Goal: Transaction & Acquisition: Purchase product/service

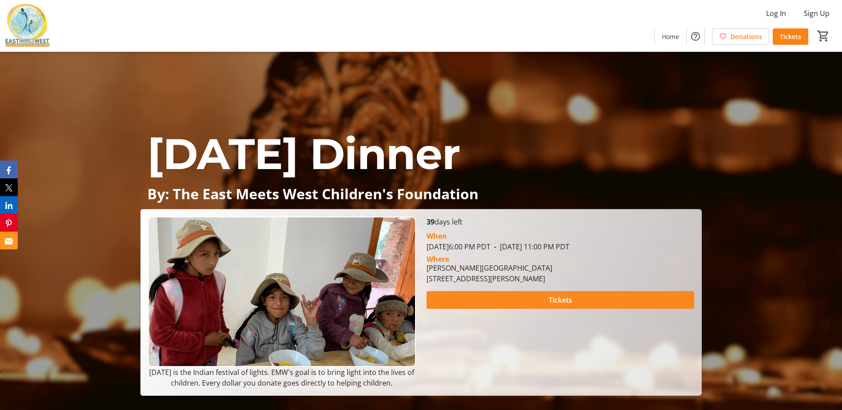
click at [587, 295] on span at bounding box center [561, 299] width 268 height 21
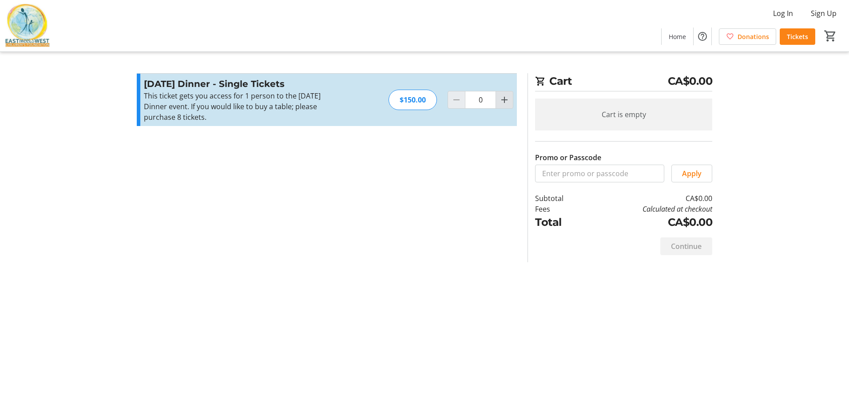
click at [506, 101] on mat-icon "Increment by one" at bounding box center [504, 100] width 11 height 11
type input "2"
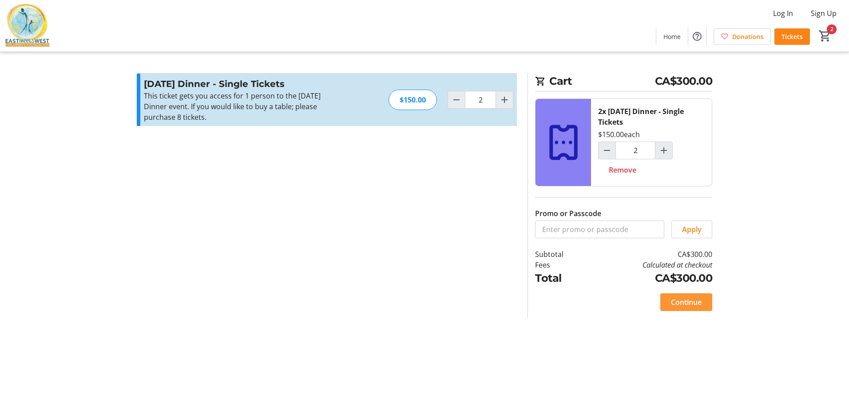
click at [695, 302] on span "Continue" at bounding box center [686, 302] width 31 height 11
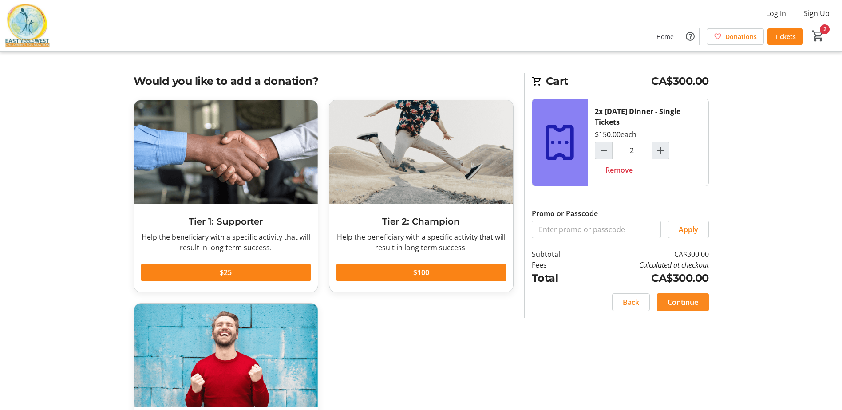
click at [683, 301] on span "Continue" at bounding box center [683, 302] width 31 height 11
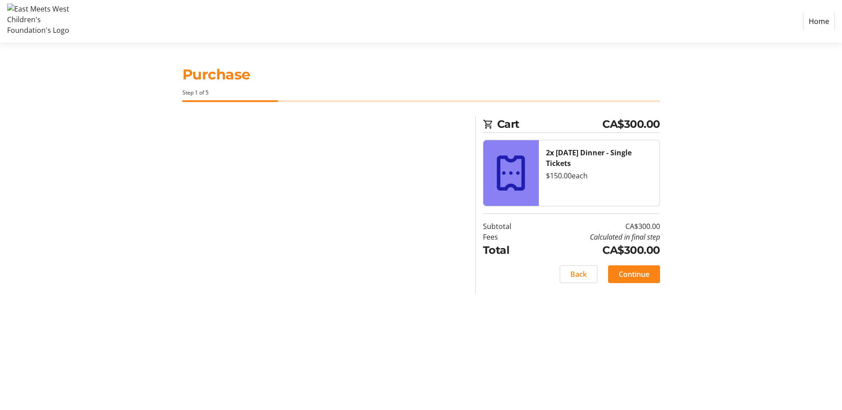
select select "CA"
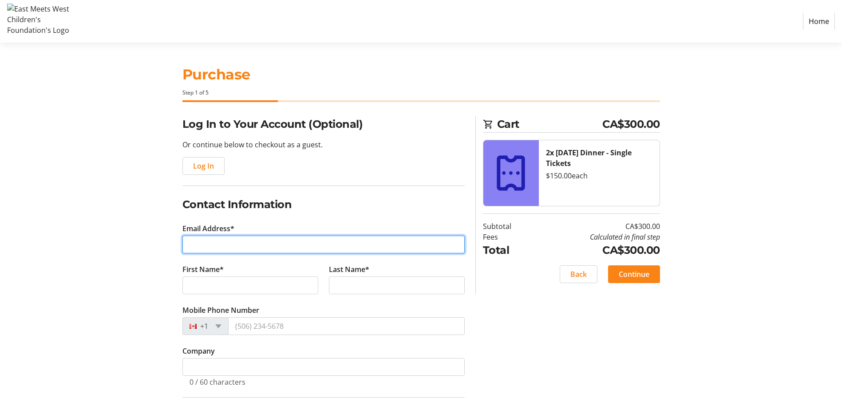
click at [273, 243] on input "Email Address*" at bounding box center [323, 245] width 282 height 18
type input "[EMAIL_ADDRESS][DOMAIN_NAME]"
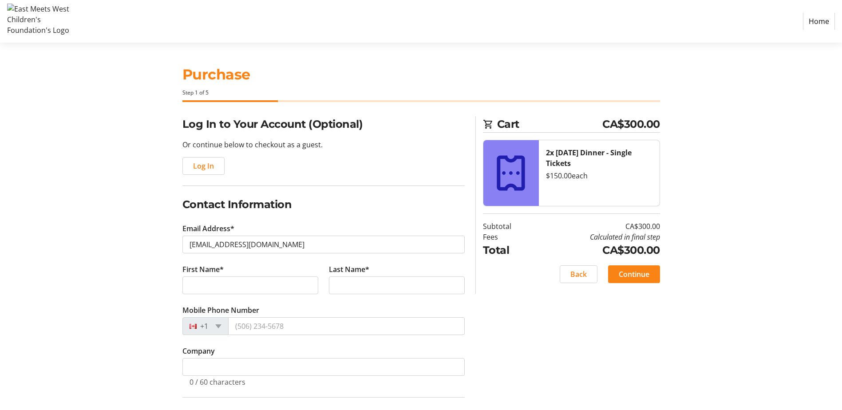
type input "[PERSON_NAME]"
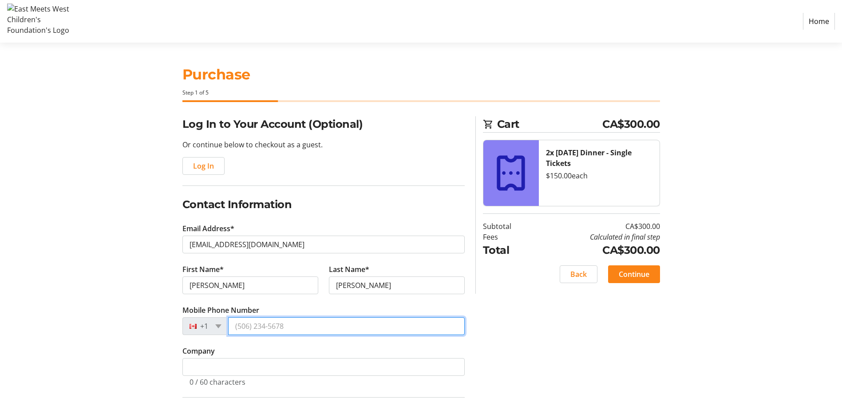
type input "[PHONE_NUMBER]"
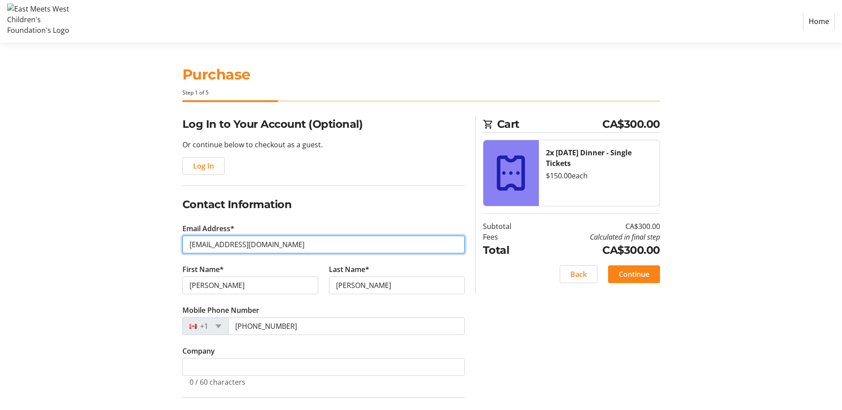
drag, startPoint x: 270, startPoint y: 245, endPoint x: 138, endPoint y: 237, distance: 132.0
click at [138, 237] on div "Log In to Your Account (Optional) Or continue below to checkout as a guest. Log…" at bounding box center [421, 337] width 586 height 442
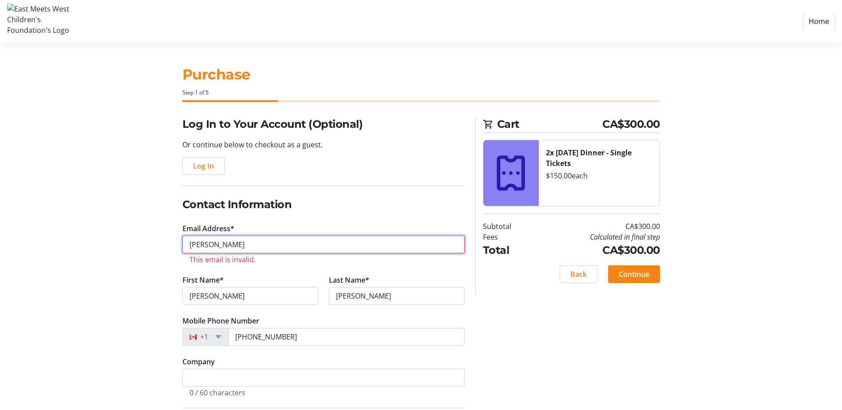
type input "[PERSON_NAME][EMAIL_ADDRESS][PERSON_NAME][DOMAIN_NAME]"
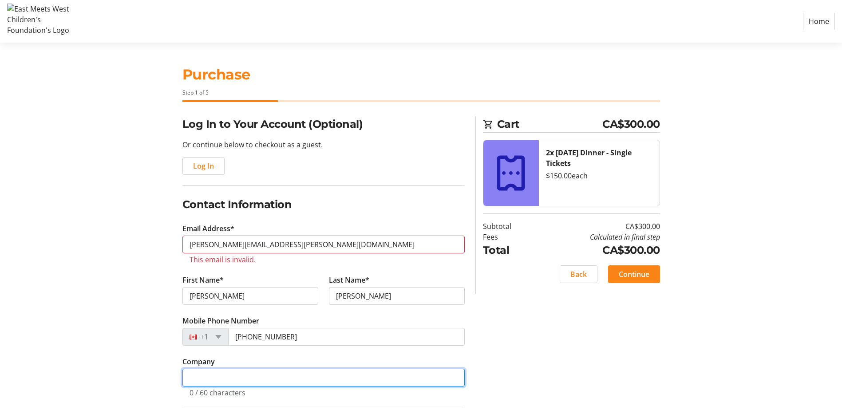
type input "Kelowna RCMP"
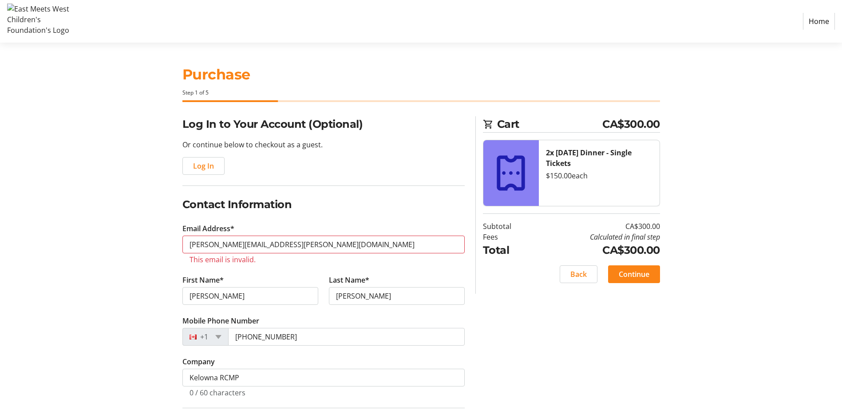
type input "[STREET_ADDRESS][PERSON_NAME]"
type input "Kelowna"
select select "BC"
type input "V1W2K7"
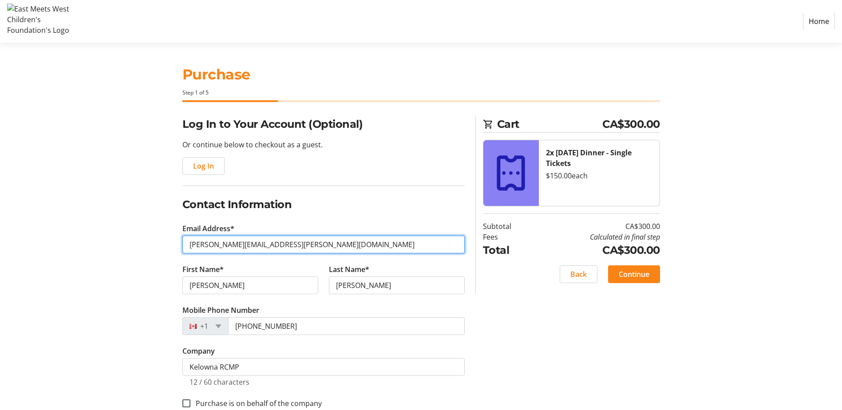
type input "[EMAIL_ADDRESS][DOMAIN_NAME]"
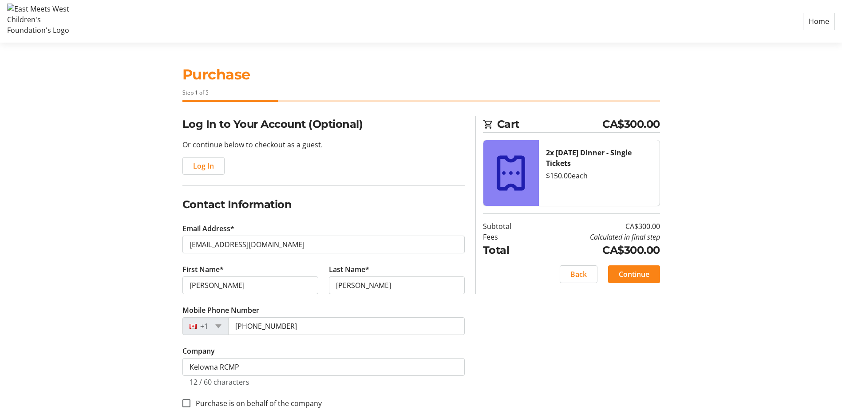
click at [548, 361] on div "Log In to Your Account (Optional) Or continue below to checkout as a guest. Log…" at bounding box center [421, 348] width 586 height 464
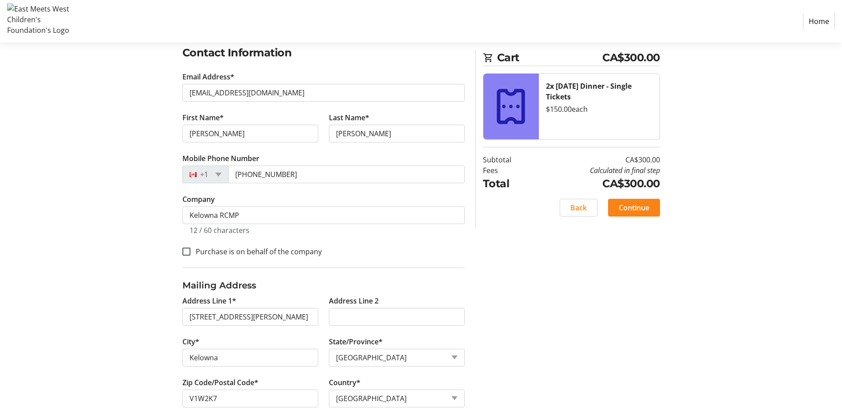
scroll to position [170, 0]
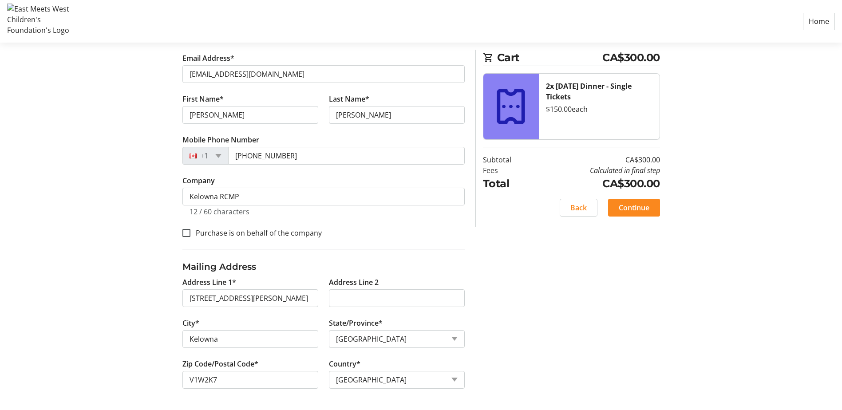
click at [643, 208] on span "Continue" at bounding box center [634, 207] width 31 height 11
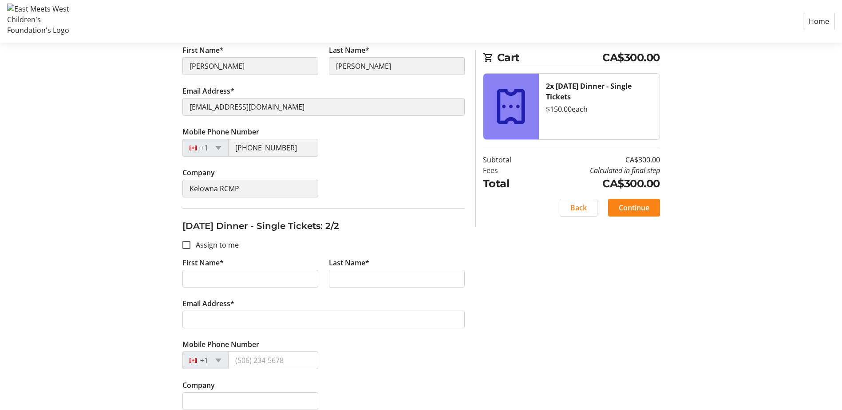
scroll to position [34, 0]
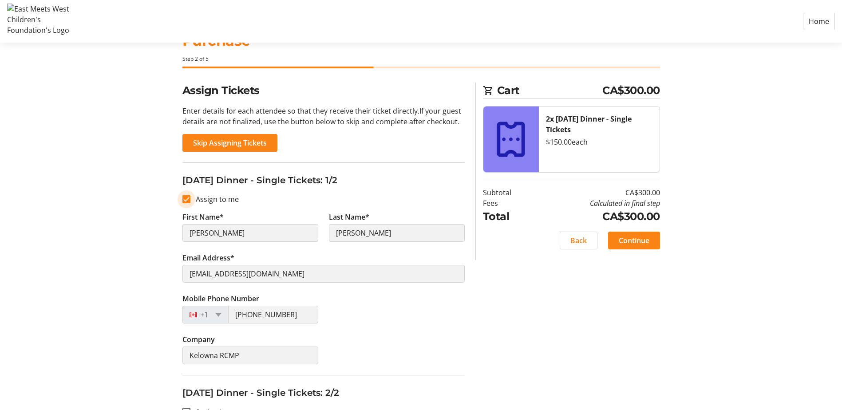
click at [188, 197] on input "Assign to me" at bounding box center [186, 199] width 8 height 8
checkbox input "false"
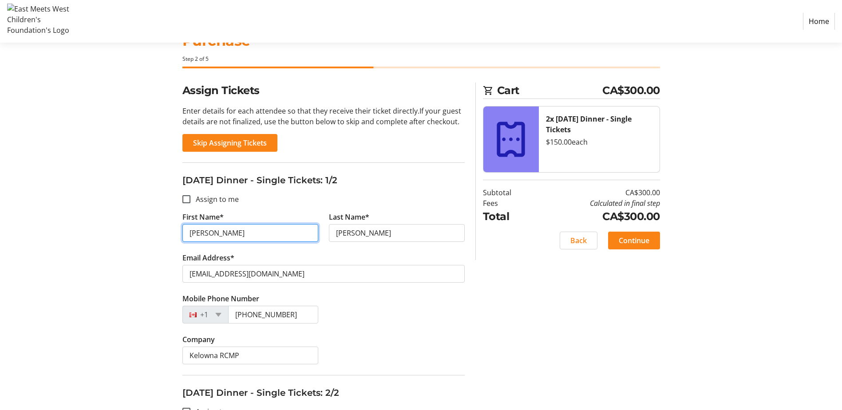
drag, startPoint x: 214, startPoint y: 233, endPoint x: 158, endPoint y: 228, distance: 55.3
click at [158, 228] on div "Assign Tickets Enter details for each attendee so that they receive their ticke…" at bounding box center [421, 335] width 586 height 505
type input "[PERSON_NAME]"
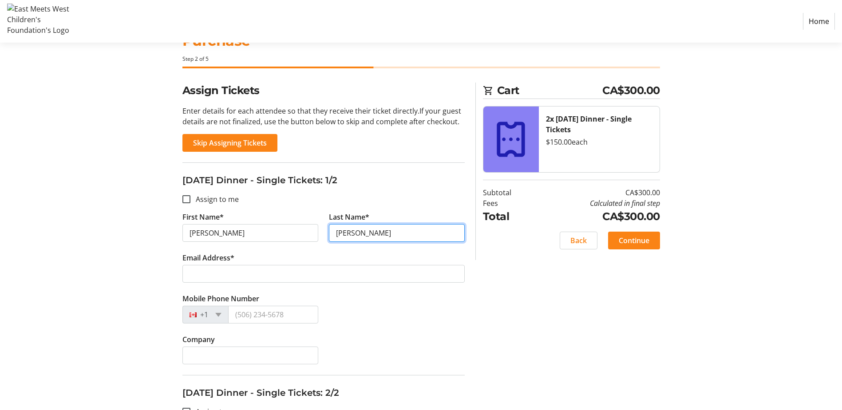
type input "[PERSON_NAME]"
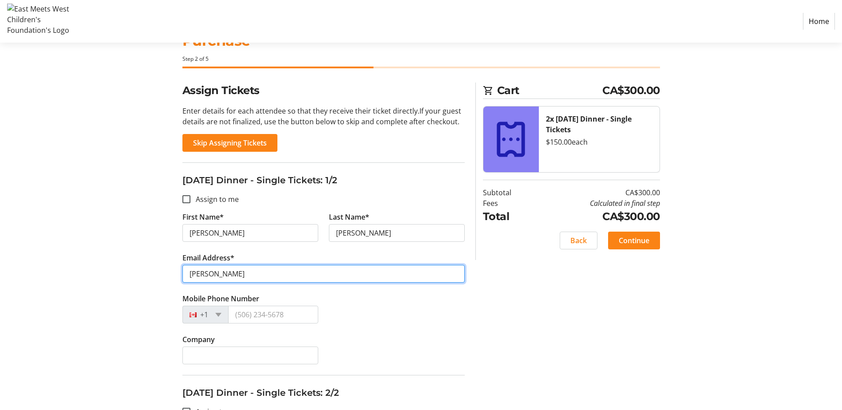
type input "[PERSON_NAME][EMAIL_ADDRESS][PERSON_NAME][DOMAIN_NAME]"
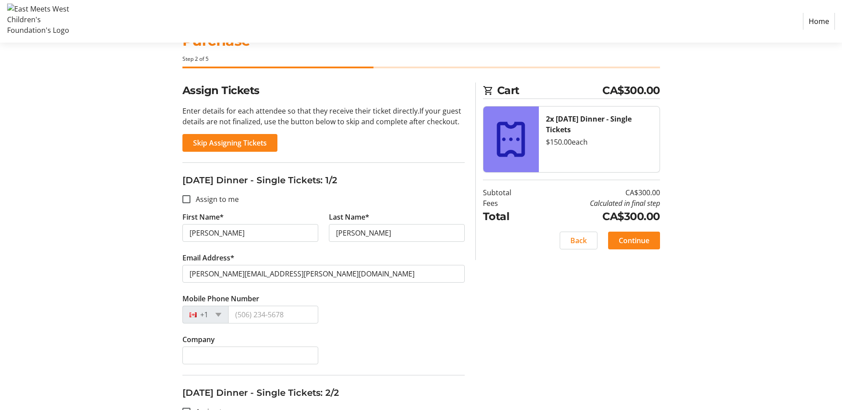
click at [408, 338] on div "Company" at bounding box center [323, 354] width 293 height 41
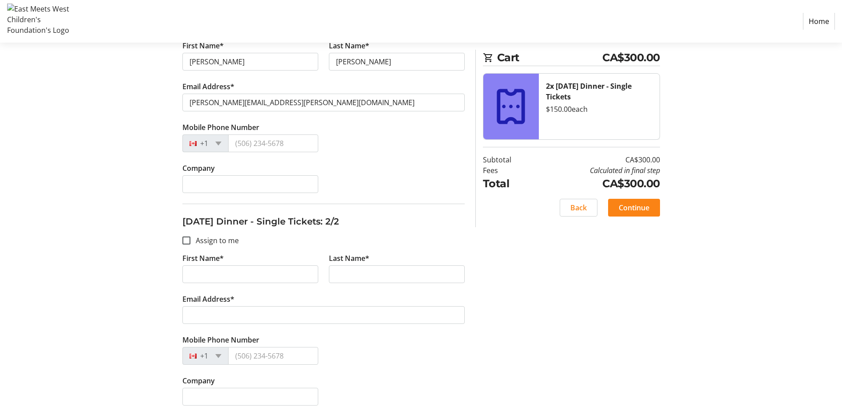
scroll to position [211, 0]
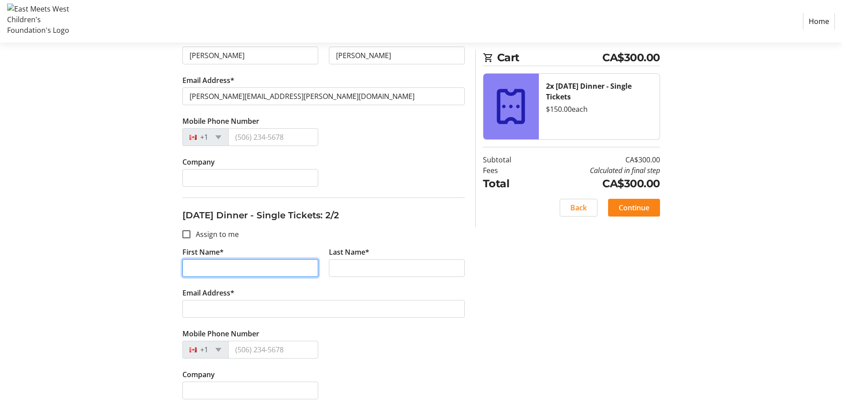
click at [269, 275] on input "First Name*" at bounding box center [250, 268] width 136 height 18
type input "[PERSON_NAME]"
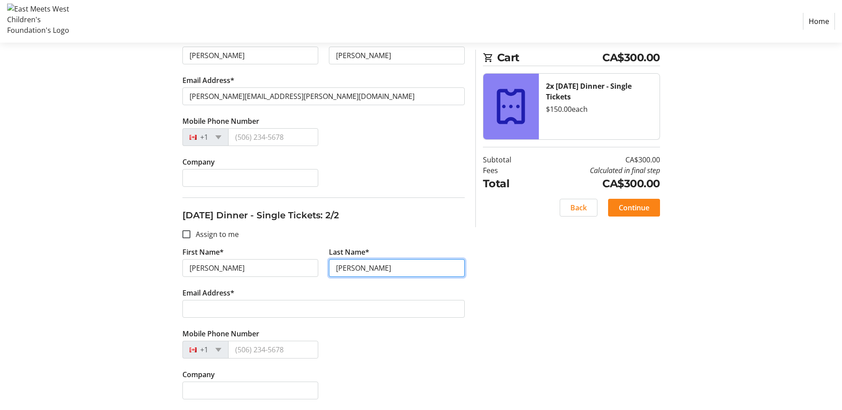
type input "[PERSON_NAME]"
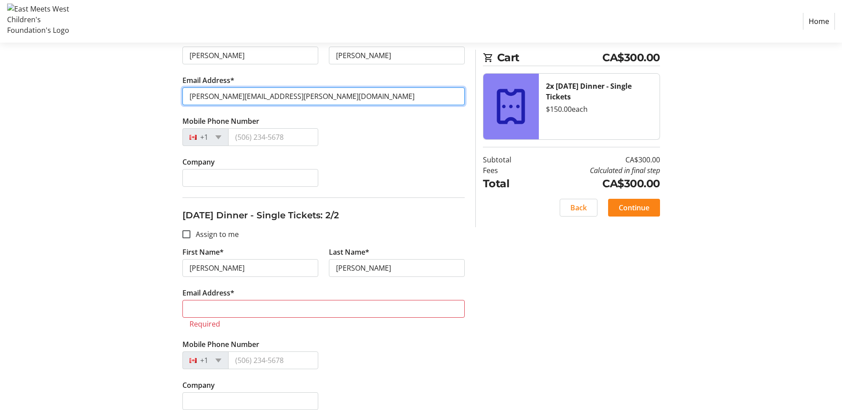
drag, startPoint x: 283, startPoint y: 98, endPoint x: 169, endPoint y: 101, distance: 114.1
click at [169, 101] on div "Assign Tickets Enter details for each attendee so that they receive their ticke…" at bounding box center [421, 163] width 586 height 516
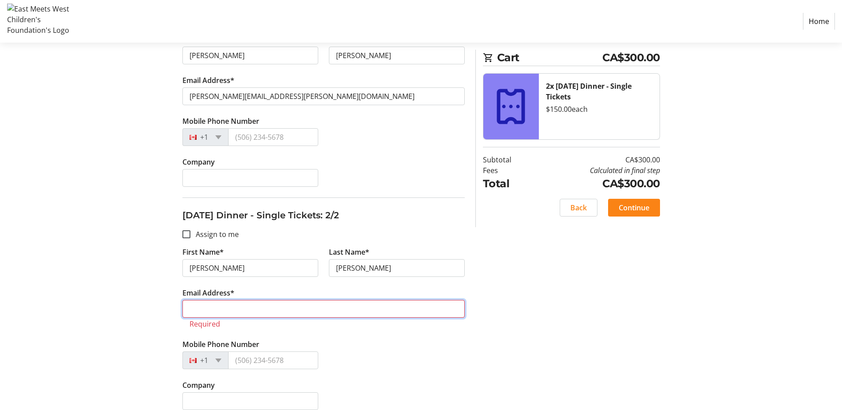
click at [233, 312] on input "Email Address*" at bounding box center [323, 309] width 282 height 18
paste input "[PERSON_NAME][EMAIL_ADDRESS][PERSON_NAME][DOMAIN_NAME]"
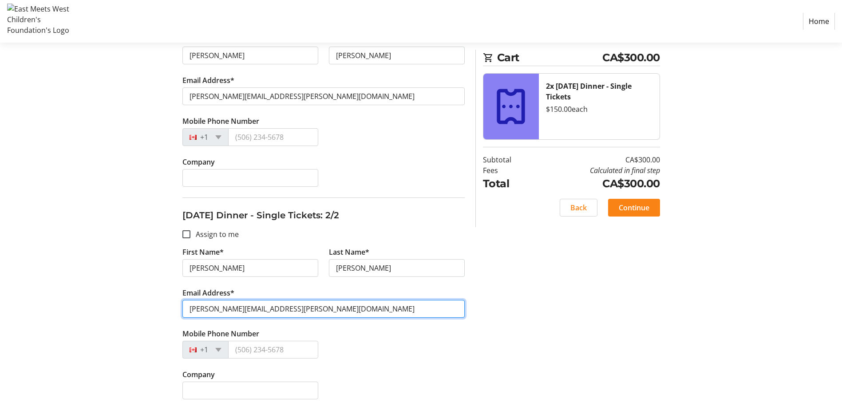
type input "[PERSON_NAME][EMAIL_ADDRESS][PERSON_NAME][DOMAIN_NAME]"
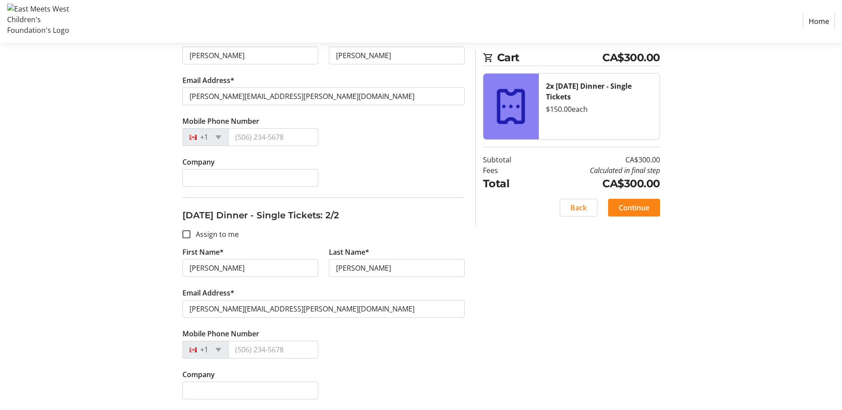
click at [518, 334] on div "Assign Tickets Enter details for each attendee so that they receive their ticke…" at bounding box center [421, 157] width 586 height 505
click at [258, 137] on input "Mobile Phone Number" at bounding box center [273, 137] width 90 height 18
type input "[PHONE_NUMBER]"
click at [246, 353] on input "Mobile Phone Number" at bounding box center [273, 350] width 90 height 18
type input "[PHONE_NUMBER]"
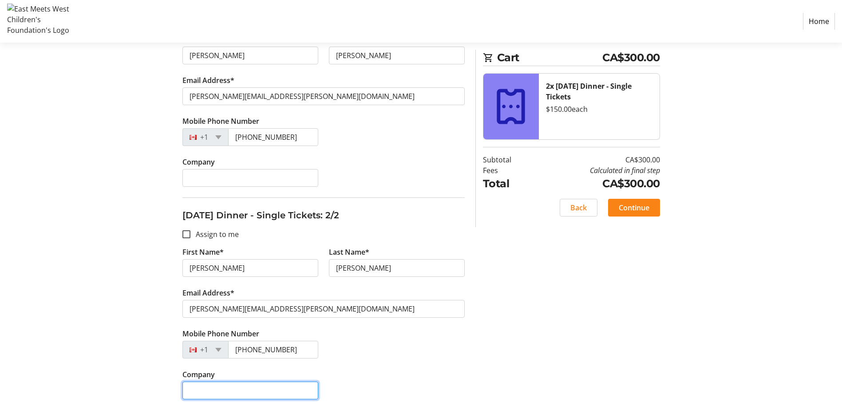
type input "Kelowna RCMP"
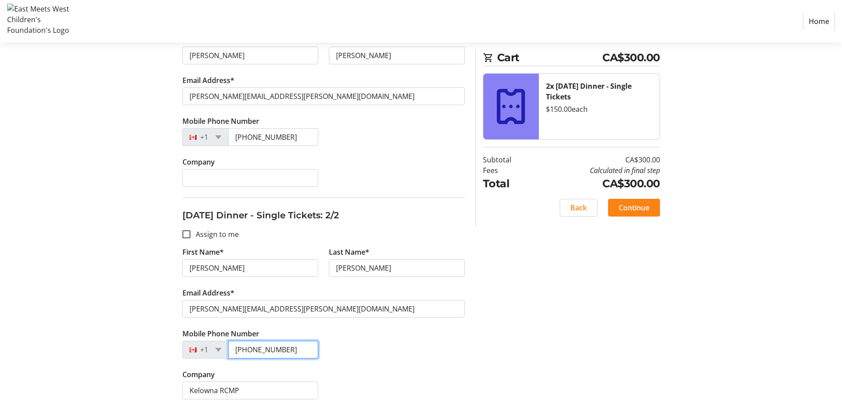
type input "[PHONE_NUMBER]"
click at [363, 355] on div "Mobile Phone Number [PHONE_NUMBER]" at bounding box center [323, 348] width 293 height 41
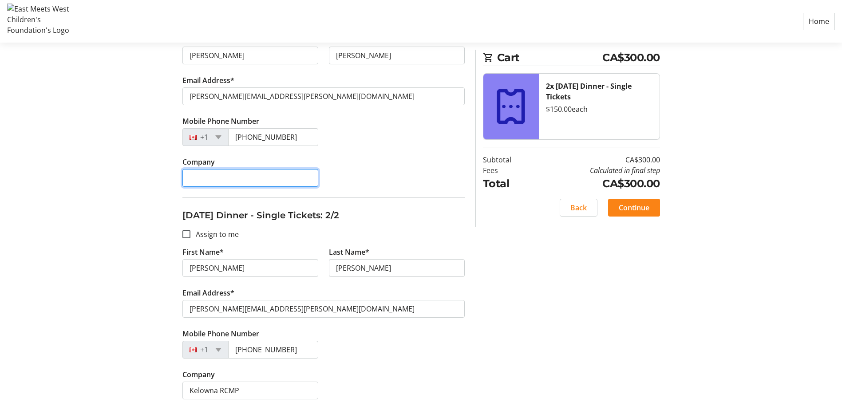
click at [221, 176] on input "Company" at bounding box center [250, 178] width 136 height 18
type input "Kelowna RCMP"
click at [506, 344] on div "Assign Tickets Enter details for each attendee so that they receive their ticke…" at bounding box center [421, 157] width 586 height 505
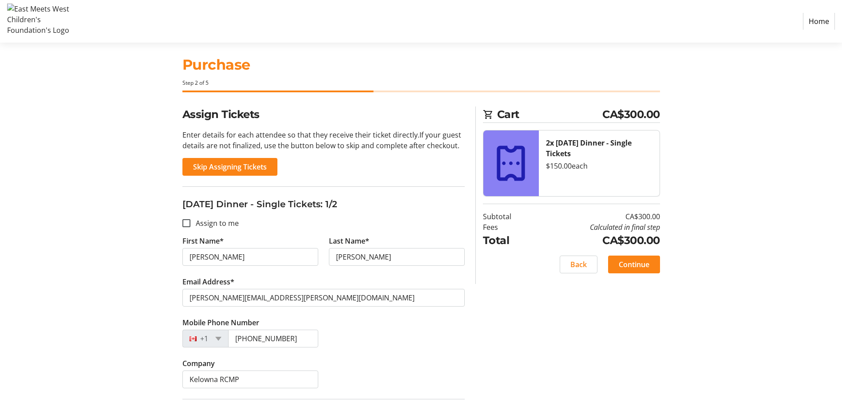
scroll to position [0, 0]
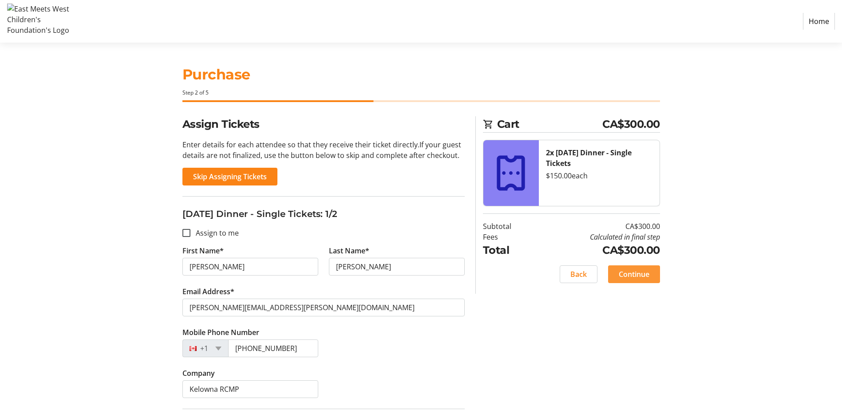
click at [641, 283] on span at bounding box center [634, 274] width 52 height 21
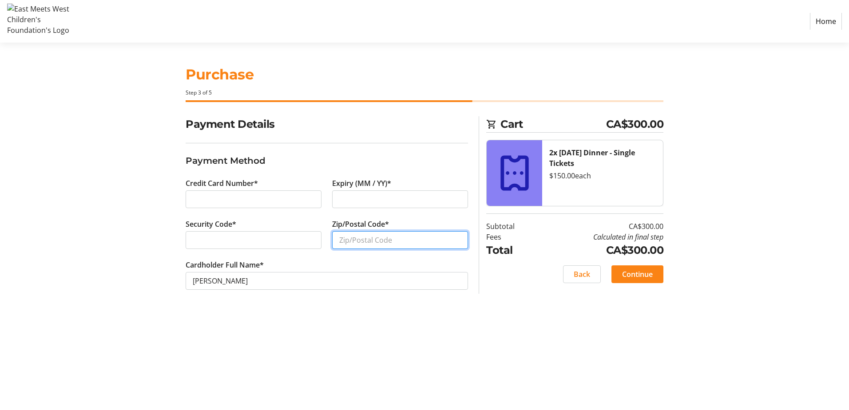
click at [392, 238] on input "Zip/Postal Code*" at bounding box center [400, 240] width 136 height 18
paste input "Y 1J4"
type input "V1Y 1J4"
click at [404, 336] on div "Purchase Step 3 of 5 Cart CA$300.00 2x [DATE] Dinner - Single Tickets $150.00 e…" at bounding box center [424, 227] width 586 height 368
click at [635, 274] on span "Continue" at bounding box center [637, 274] width 31 height 11
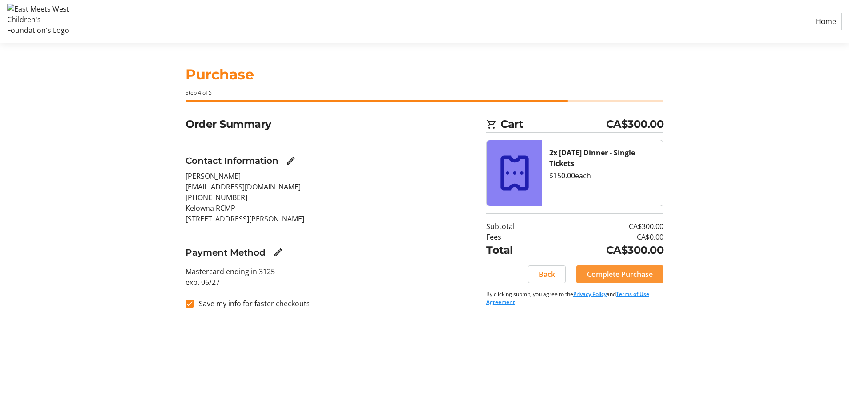
click at [614, 272] on span "Complete Purchase" at bounding box center [620, 274] width 66 height 11
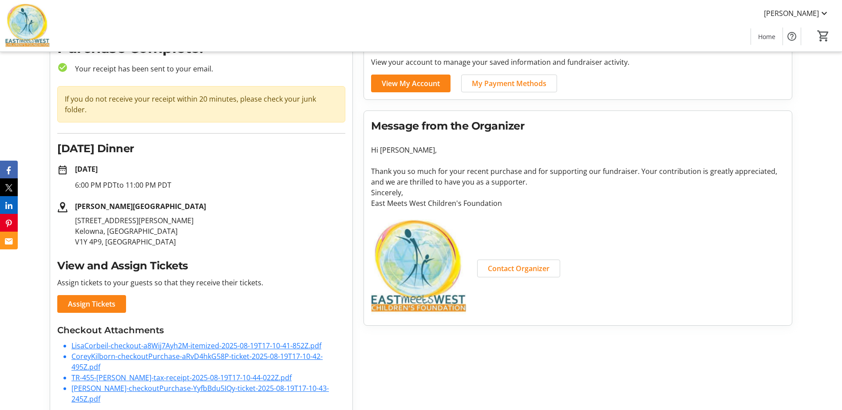
scroll to position [56, 0]
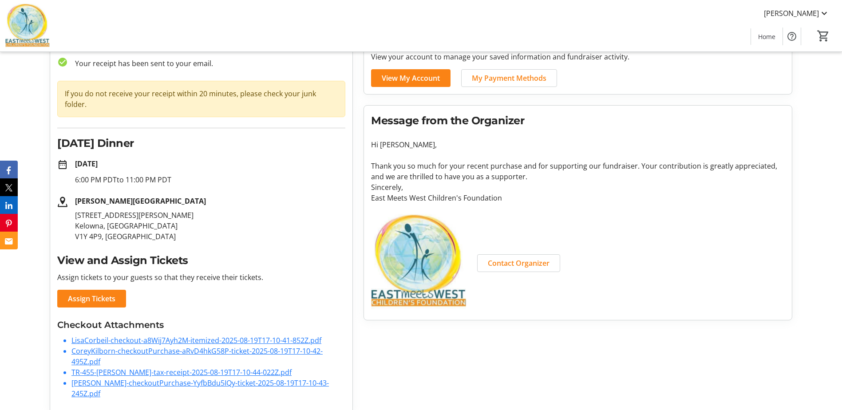
click at [107, 336] on link "LisaCorbeil-checkout-a8Wij7Ayh2M-itemized-2025-08-19T17-10-41-852Z.pdf" at bounding box center [196, 341] width 250 height 10
drag, startPoint x: 123, startPoint y: 350, endPoint x: 123, endPoint y: 343, distance: 7.6
click at [123, 350] on li "CoreyKilborn-checkoutPurchase-aRvD4hkG58P-ticket-2025-08-19T17-10-42-495Z.pdf" at bounding box center [208, 356] width 274 height 21
click at [124, 346] on link "CoreyKilborn-checkoutPurchase-aRvD4hkG58P-ticket-2025-08-19T17-10-42-495Z.pdf" at bounding box center [196, 356] width 251 height 20
click at [115, 384] on li "[PERSON_NAME]-checkoutPurchase-YyfbBdu5IQy-ticket-2025-08-19T17-10-43-245Z.pdf" at bounding box center [208, 388] width 274 height 21
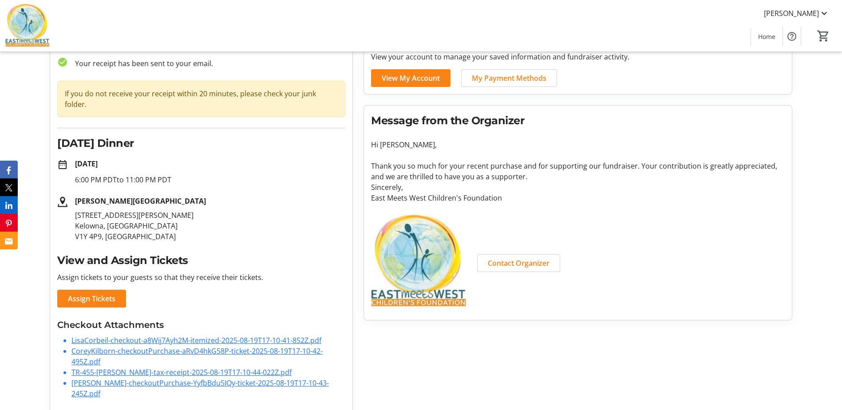
click at [116, 378] on link "[PERSON_NAME]-checkoutPurchase-YyfbBdu5IQy-ticket-2025-08-19T17-10-43-245Z.pdf" at bounding box center [199, 388] width 257 height 20
click at [566, 255] on div "Contact Organizer" at bounding box center [631, 263] width 318 height 18
click at [531, 266] on span "Contact Organizer" at bounding box center [519, 263] width 62 height 11
